Goal: Information Seeking & Learning: Learn about a topic

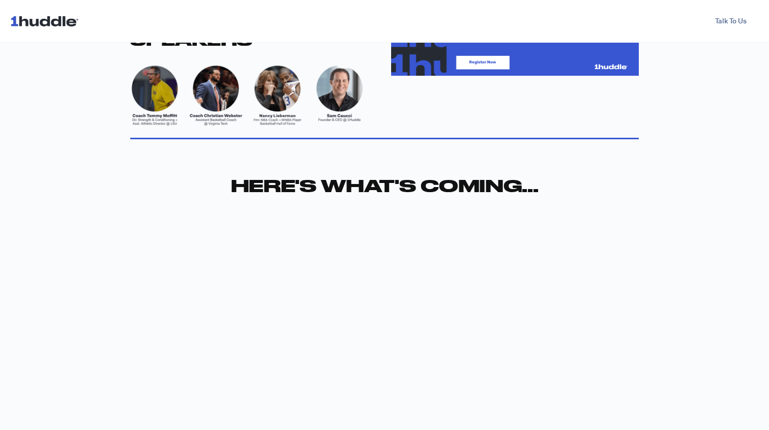
scroll to position [477, 0]
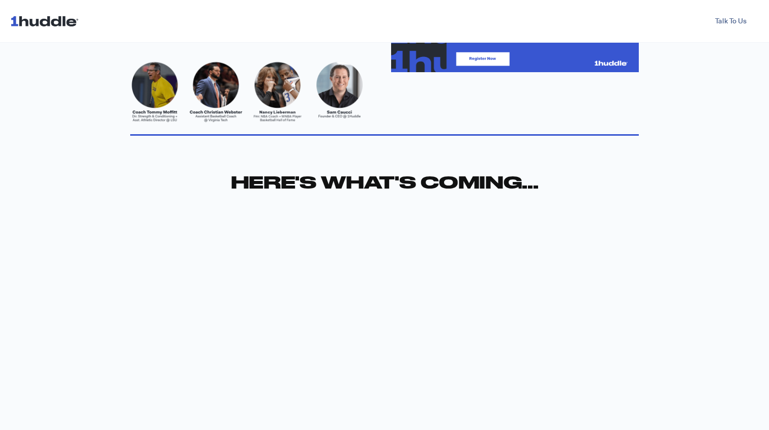
scroll to position [377, 0]
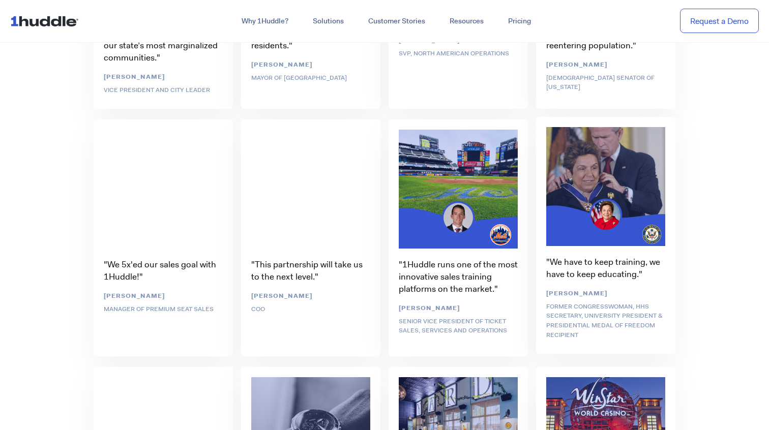
scroll to position [2470, 0]
